Goal: Transaction & Acquisition: Purchase product/service

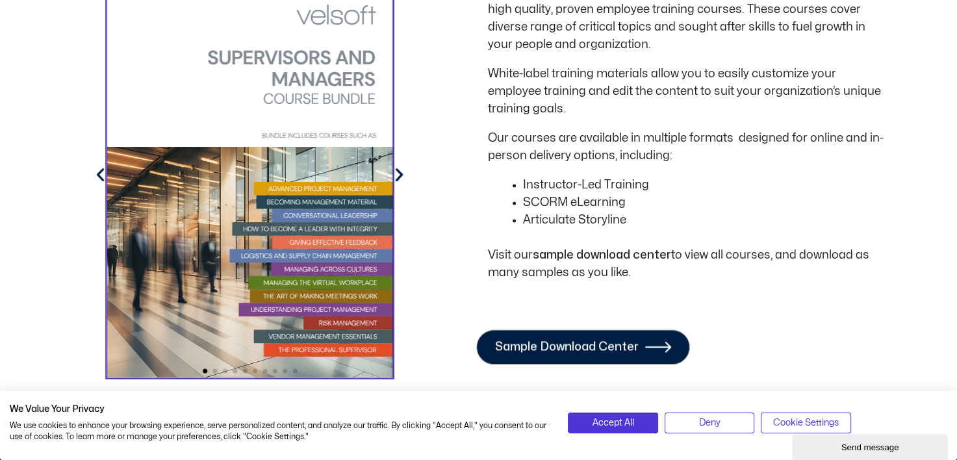
scroll to position [1688, 0]
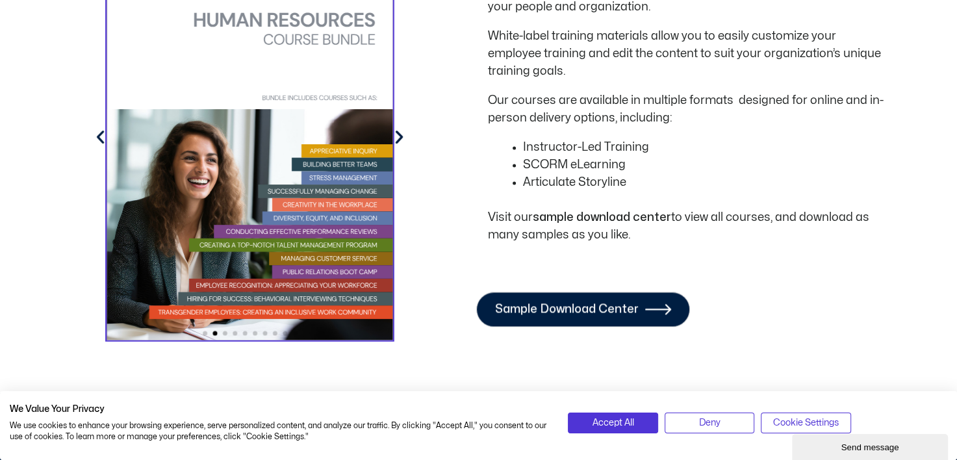
click at [401, 129] on icon "Next slide" at bounding box center [399, 138] width 18 height 18
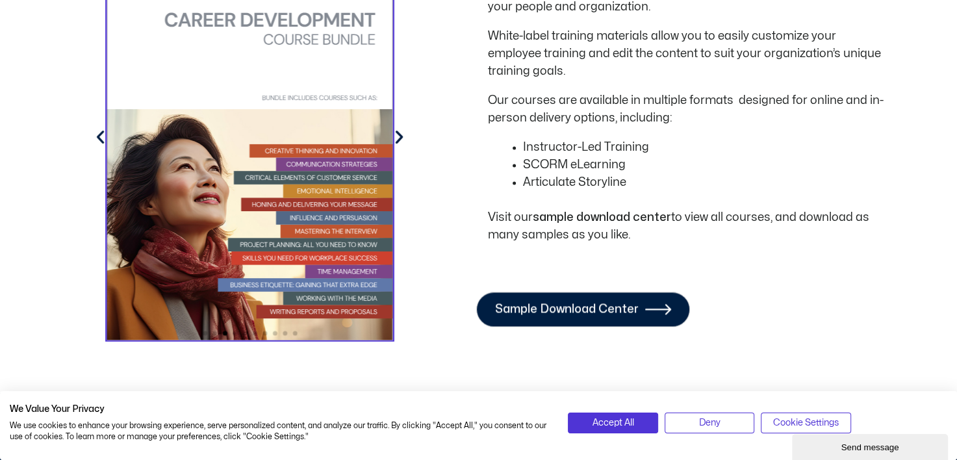
click at [401, 129] on icon "Next slide" at bounding box center [399, 138] width 18 height 18
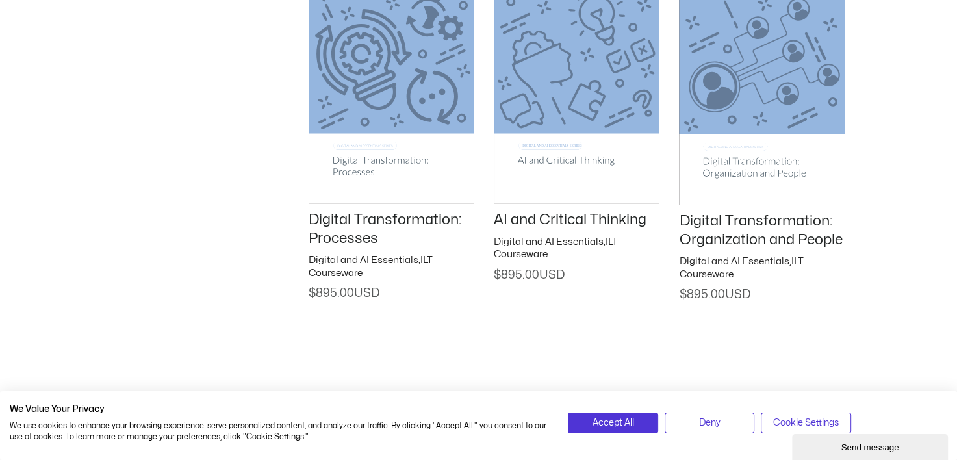
scroll to position [2208, 0]
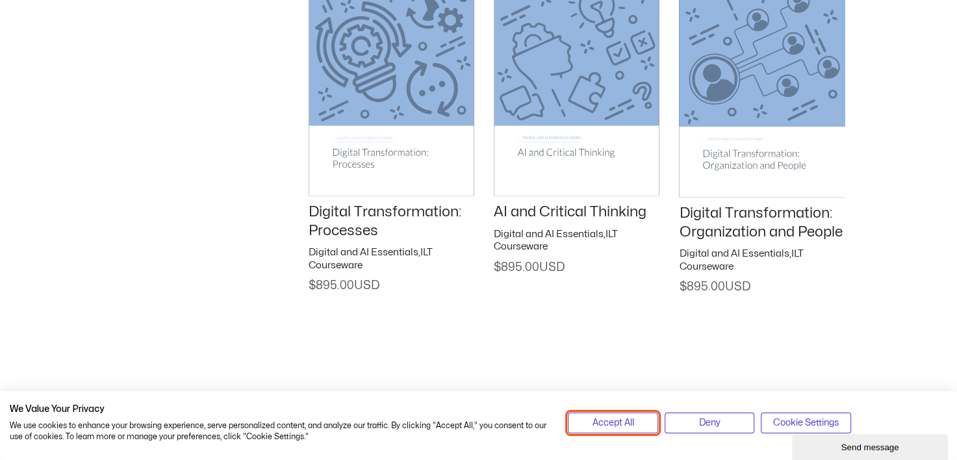
click at [585, 418] on button "Accept All" at bounding box center [613, 422] width 90 height 21
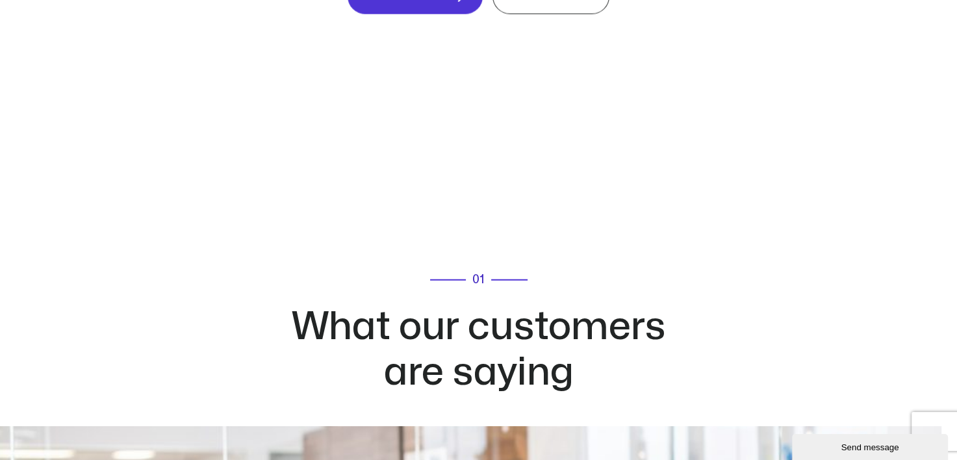
scroll to position [3182, 0]
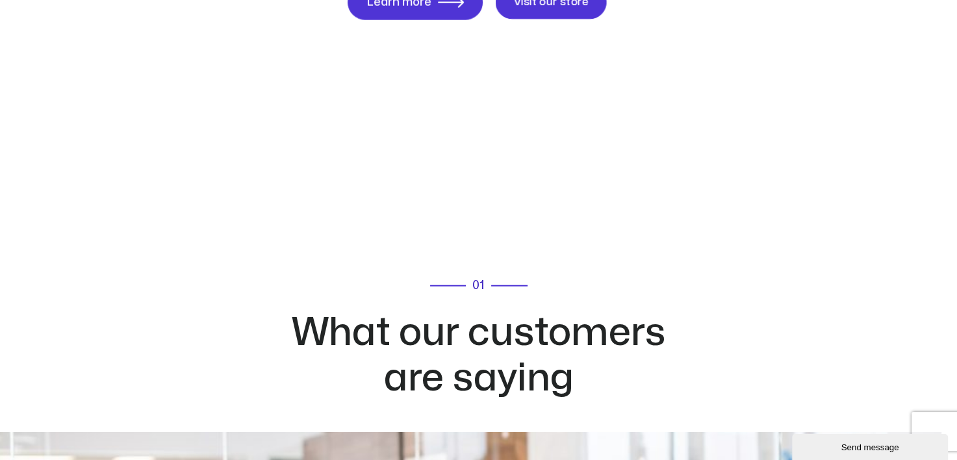
click at [544, 8] on span "Visit our store" at bounding box center [550, 3] width 75 height 12
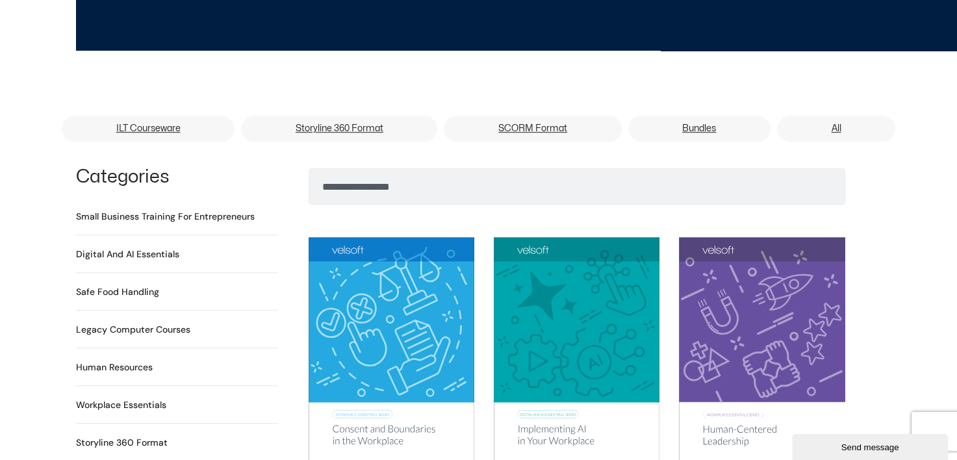
click at [166, 247] on h2 "Digital and AI Essentials 23 Products" at bounding box center [127, 254] width 103 height 14
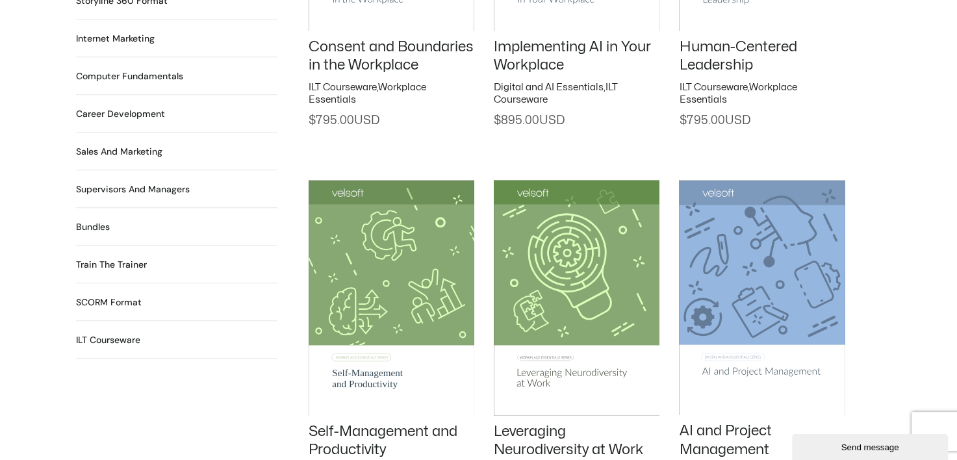
scroll to position [1234, 0]
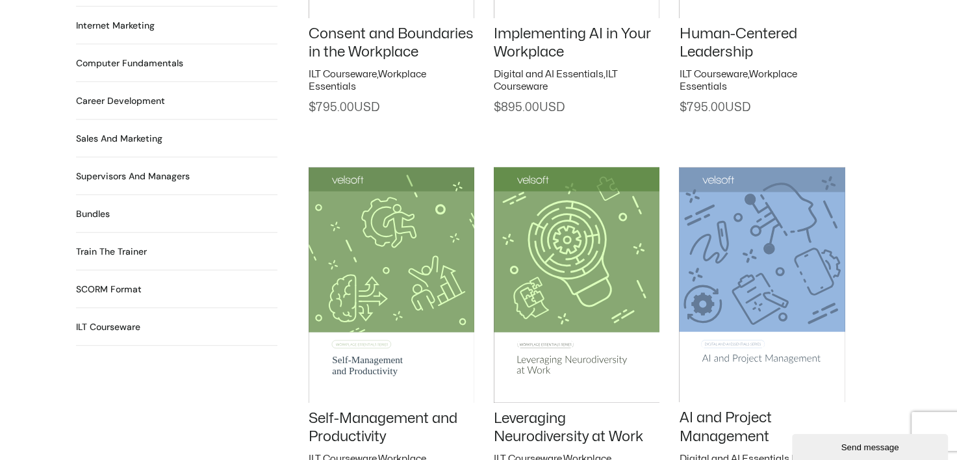
click at [109, 245] on h2 "Train the Trainer 29 Products" at bounding box center [111, 252] width 71 height 14
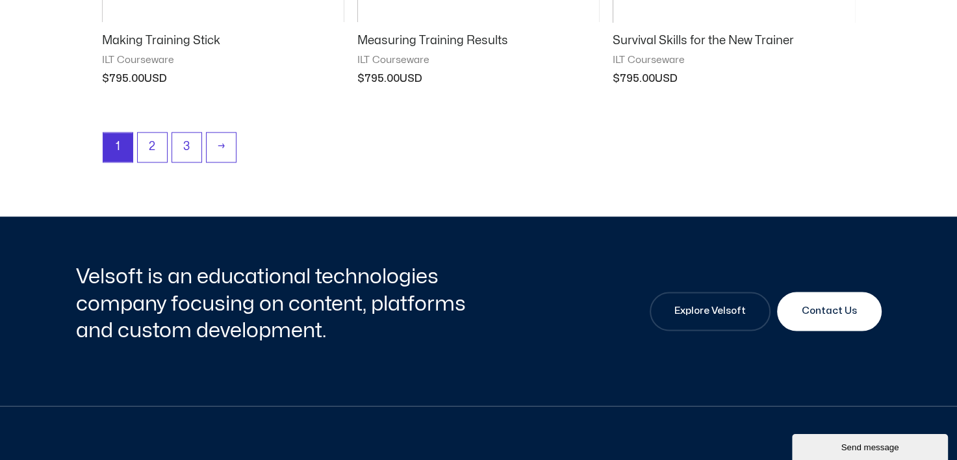
scroll to position [1688, 0]
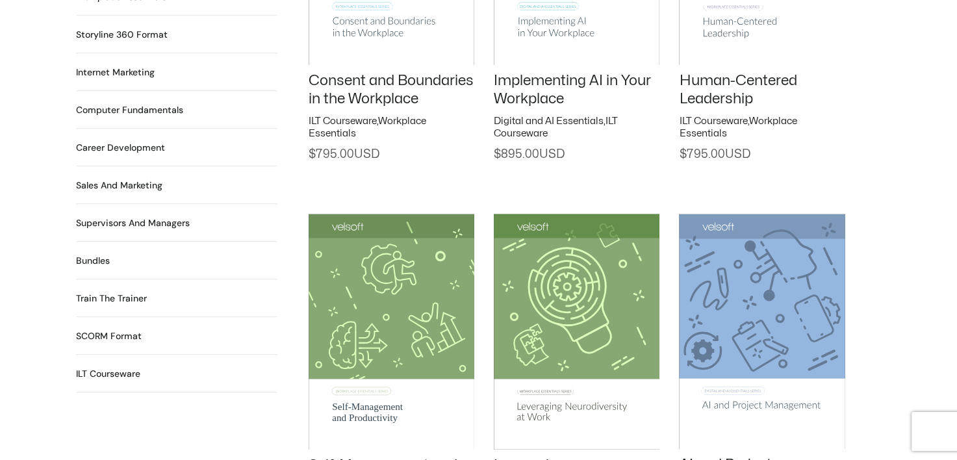
scroll to position [1166, 0]
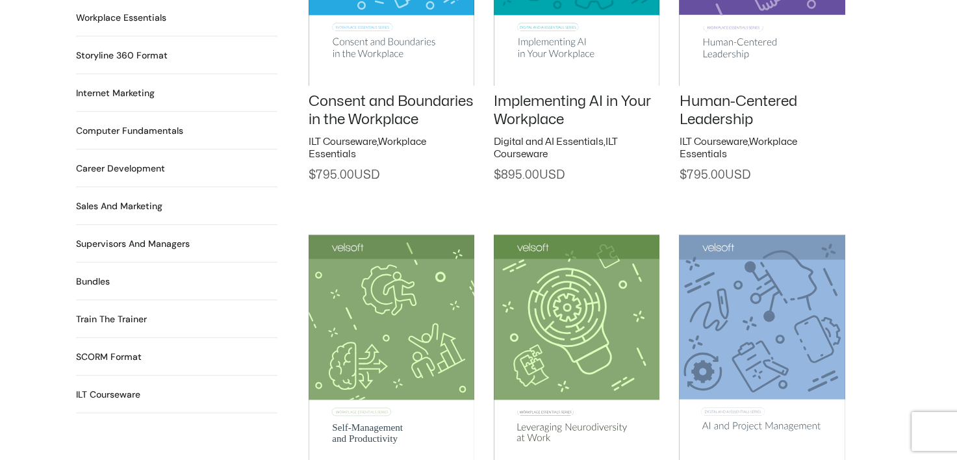
click at [90, 275] on h2 "Bundles 12 Products" at bounding box center [93, 282] width 34 height 14
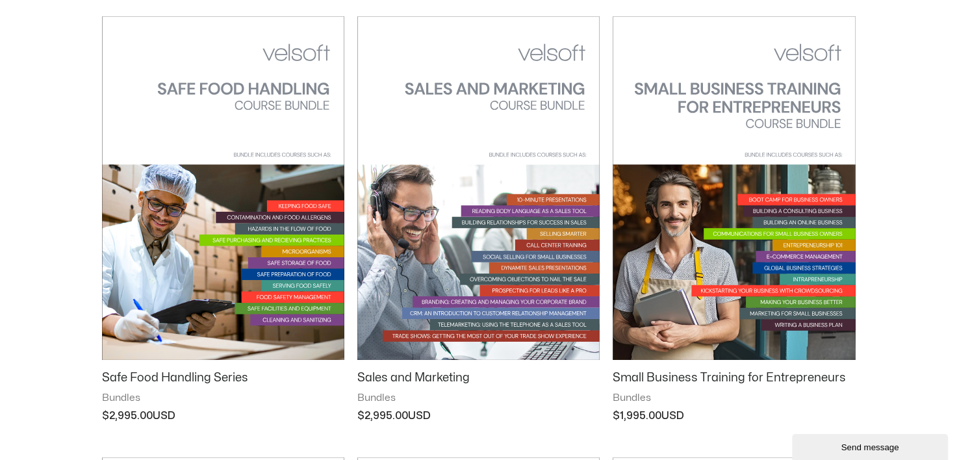
click at [746, 382] on h2 "Small Business Training for Entrepreneurs" at bounding box center [733, 377] width 242 height 15
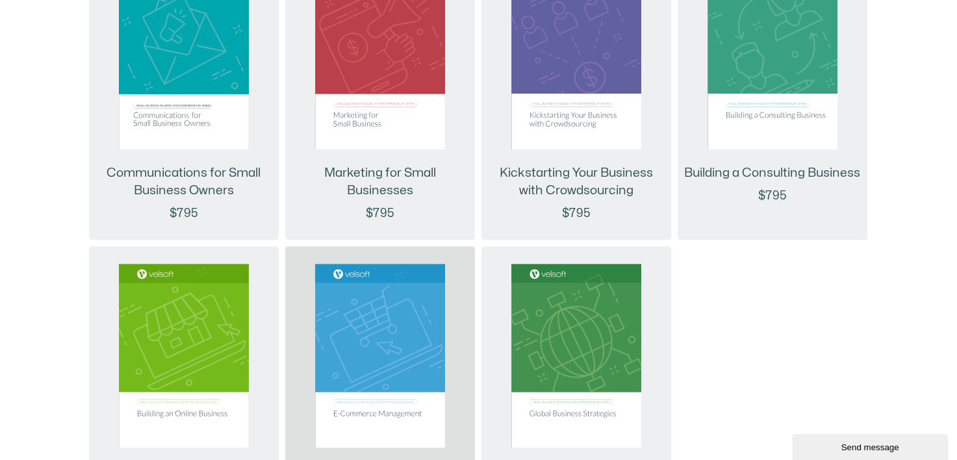
scroll to position [1494, 0]
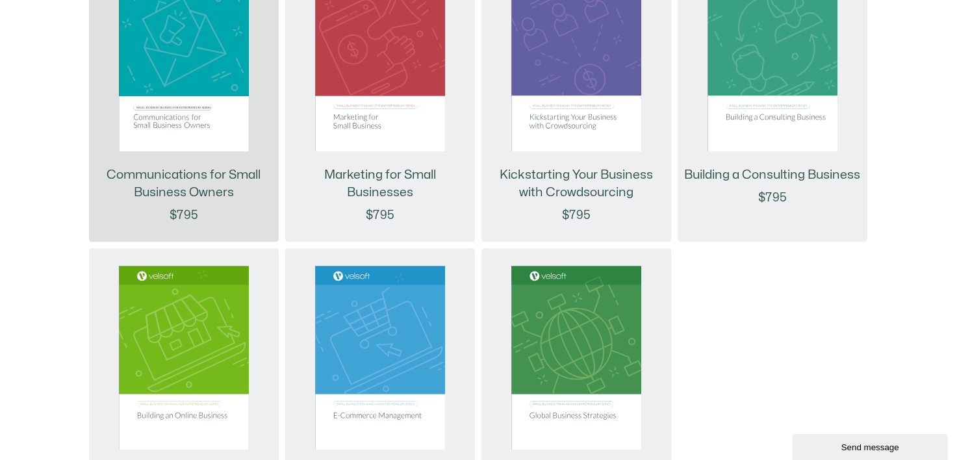
click at [228, 181] on link "Communications for Small Business Owners" at bounding box center [183, 183] width 177 height 35
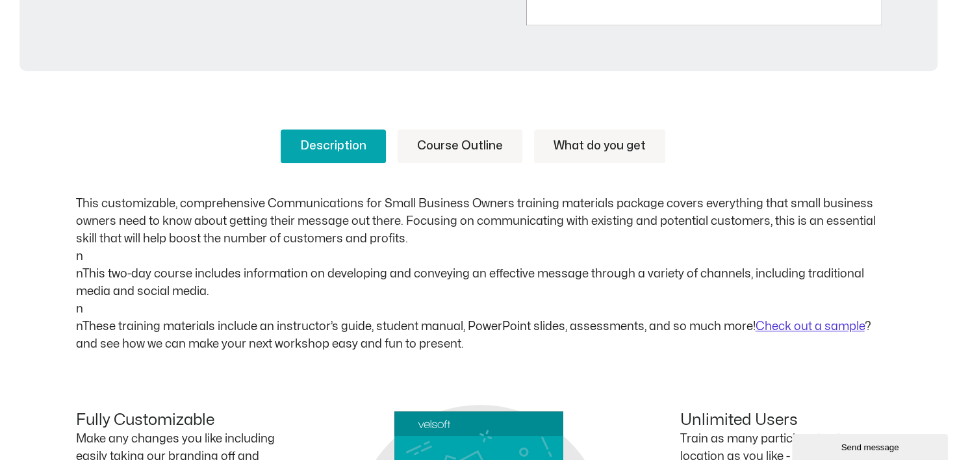
click at [499, 145] on link "Course Outline" at bounding box center [459, 146] width 125 height 34
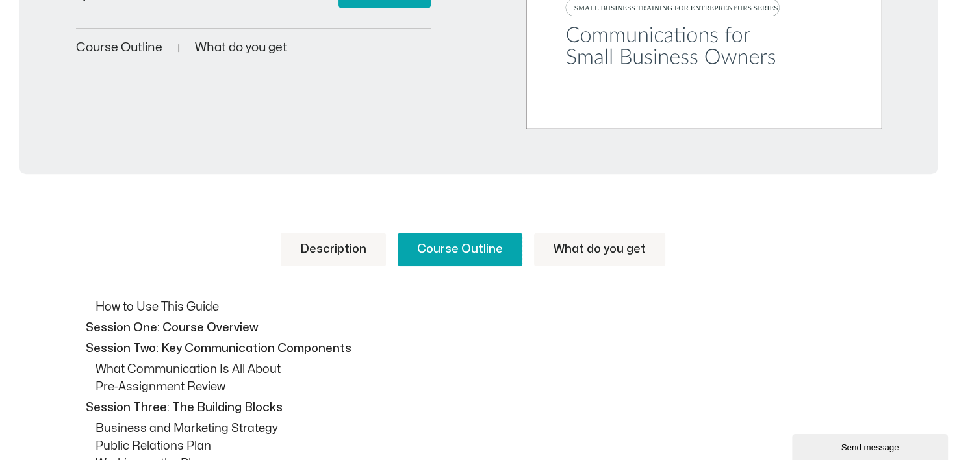
scroll to position [455, 0]
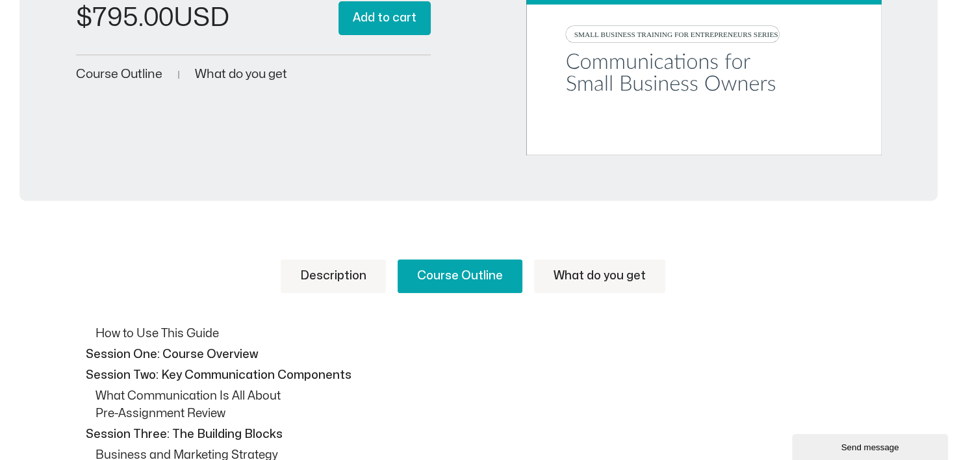
click at [613, 285] on link "What do you get" at bounding box center [599, 276] width 131 height 34
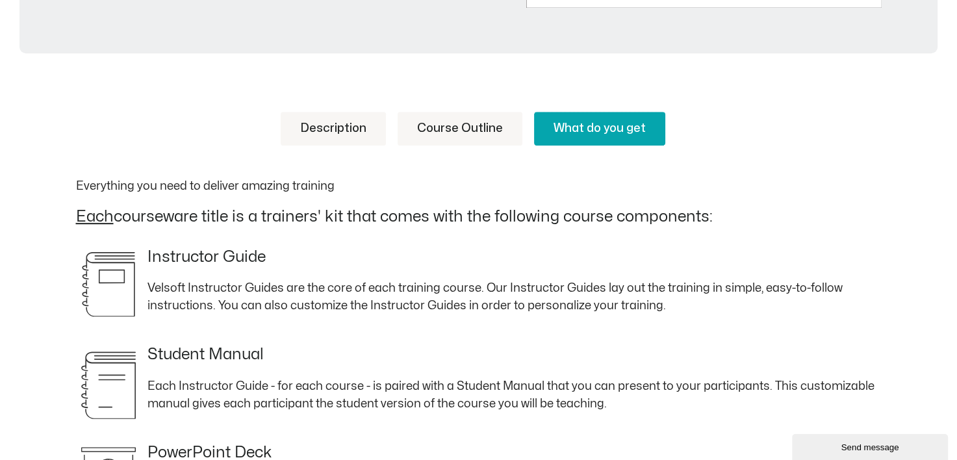
scroll to position [520, 0]
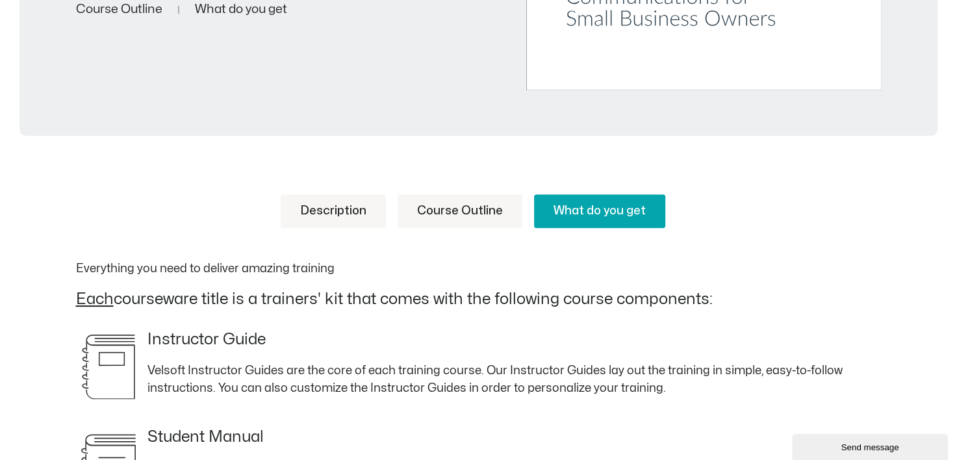
click at [326, 221] on link "Description" at bounding box center [333, 211] width 105 height 34
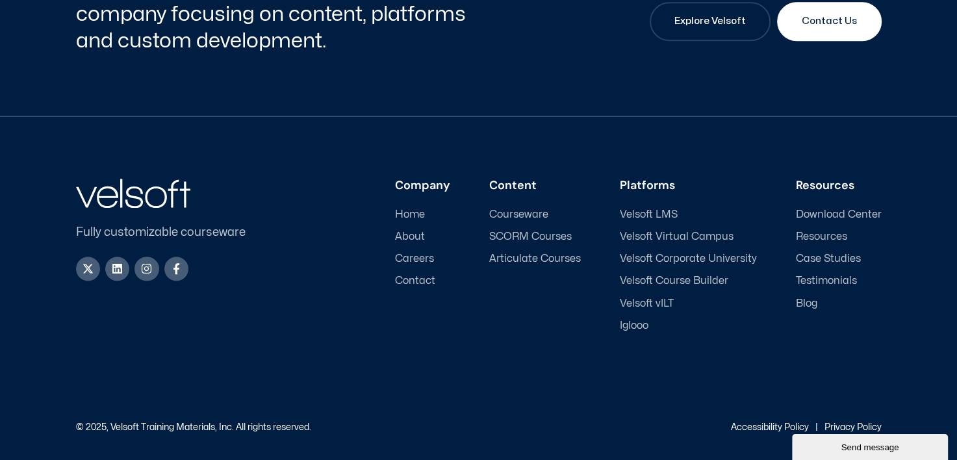
scroll to position [1427, 0]
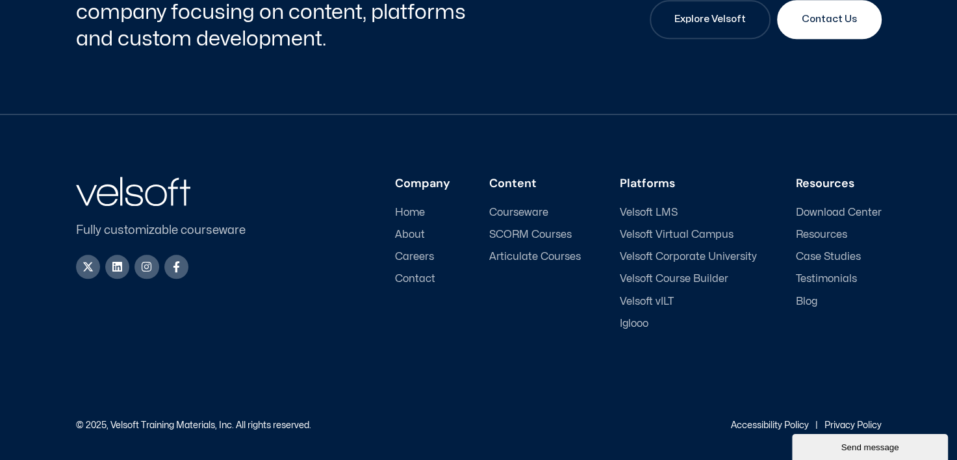
click at [797, 255] on span "Case Studies" at bounding box center [828, 257] width 65 height 12
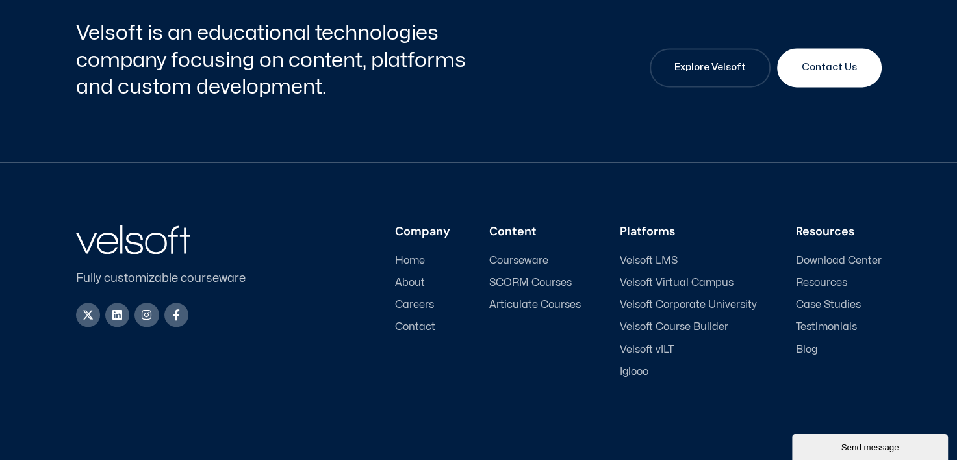
scroll to position [1882, 0]
